Goal: Task Accomplishment & Management: Complete application form

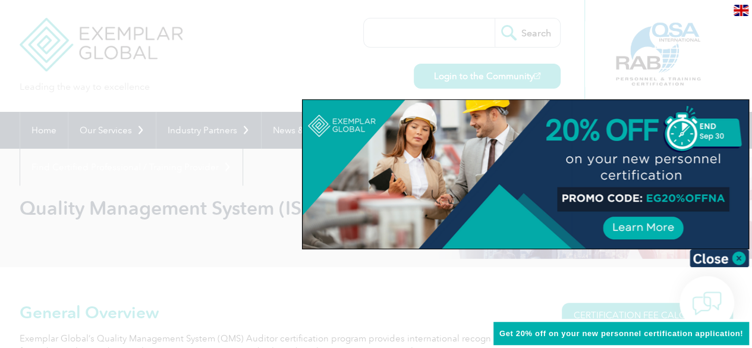
click at [232, 59] on div at bounding box center [376, 174] width 752 height 348
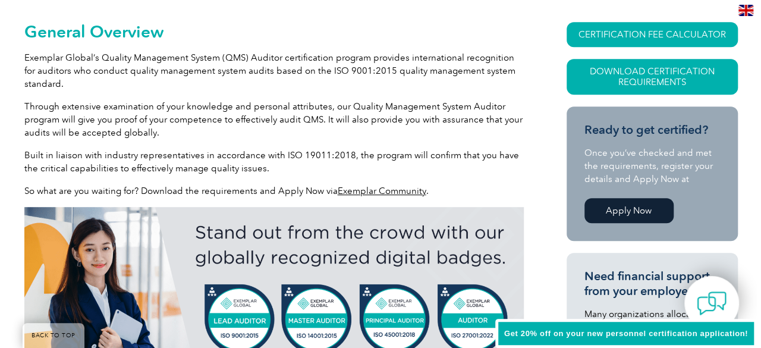
scroll to position [297, 0]
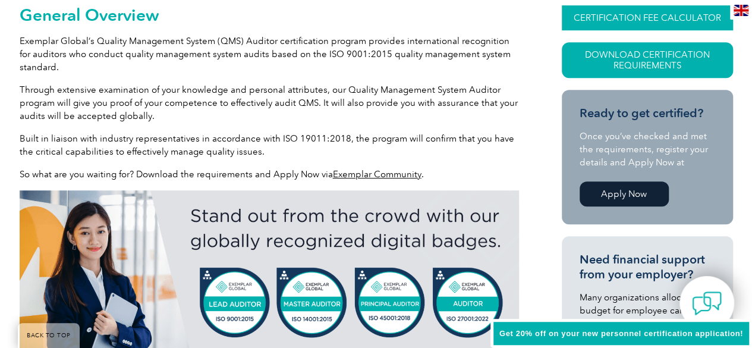
click at [636, 20] on link "CERTIFICATION FEE CALCULATOR" at bounding box center [647, 17] width 171 height 25
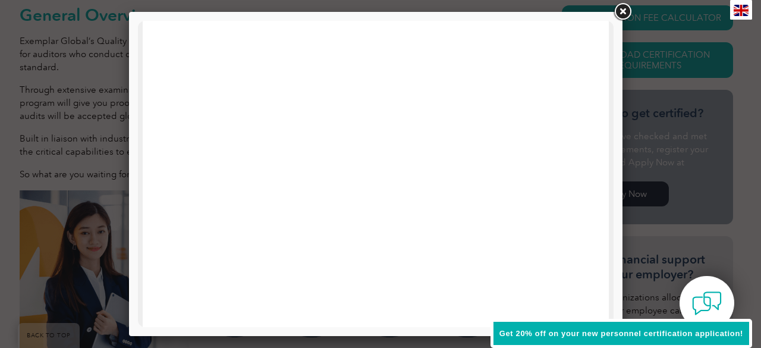
scroll to position [0, 0]
click at [626, 15] on link at bounding box center [622, 11] width 21 height 21
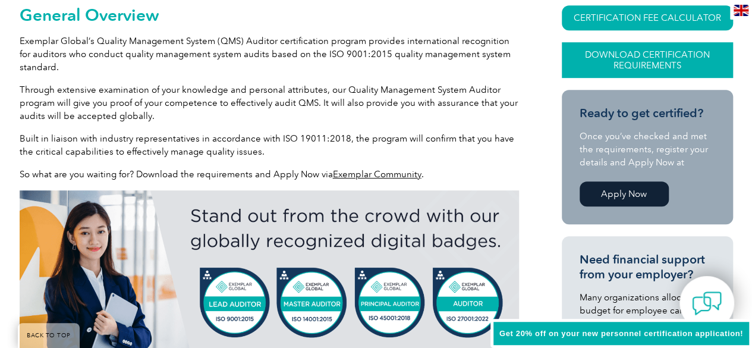
click at [638, 58] on link "Download Certification Requirements" at bounding box center [647, 60] width 171 height 36
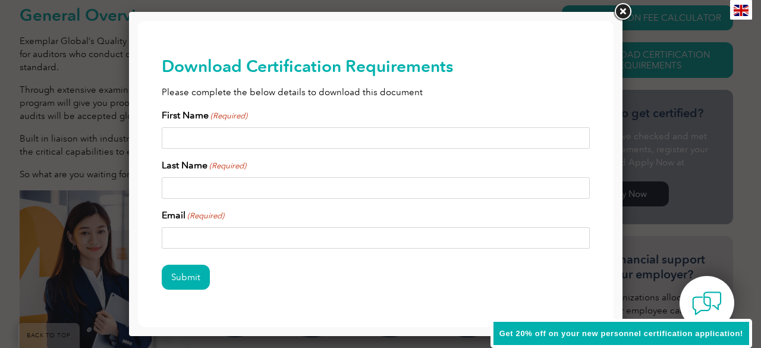
click at [183, 136] on input "First Name (Required)" at bounding box center [376, 137] width 428 height 21
type input "AMARNATH"
type input "MADDUR"
type input "[EMAIL_ADDRESS][DOMAIN_NAME]"
click at [183, 277] on input "Submit" at bounding box center [186, 277] width 48 height 25
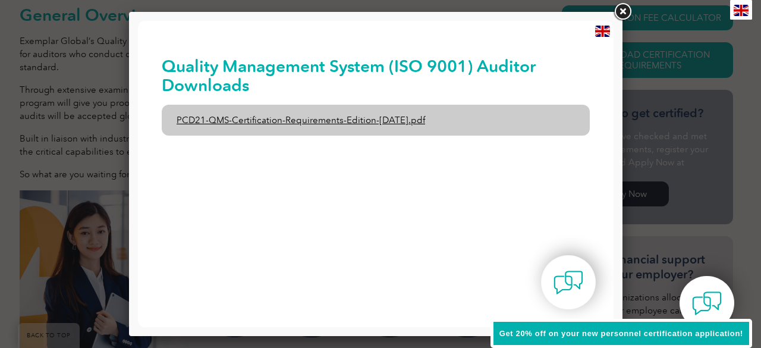
click at [310, 122] on link "PCD21-QMS-Certification-Requirements-Edition-[DATE].pdf" at bounding box center [376, 120] width 428 height 31
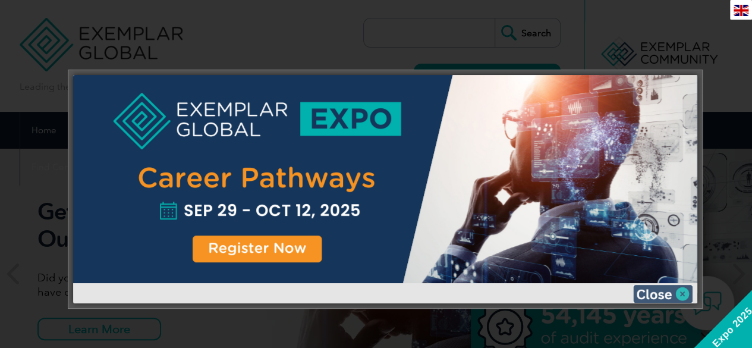
click at [682, 293] on img at bounding box center [662, 294] width 59 height 18
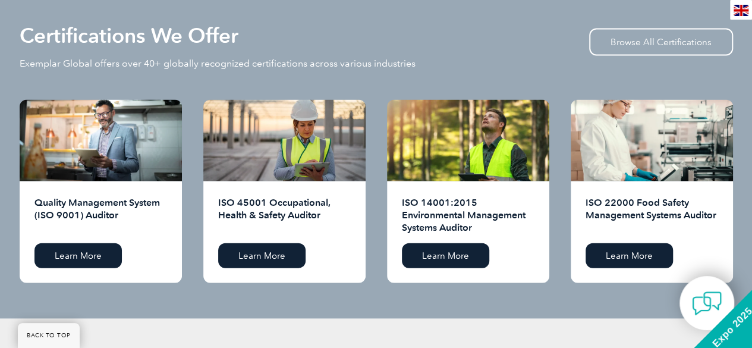
scroll to position [1189, 0]
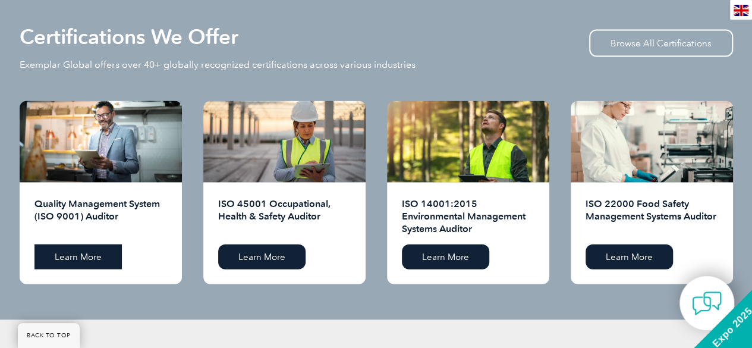
click at [74, 252] on link "Learn More" at bounding box center [77, 256] width 87 height 25
